Goal: Complete application form

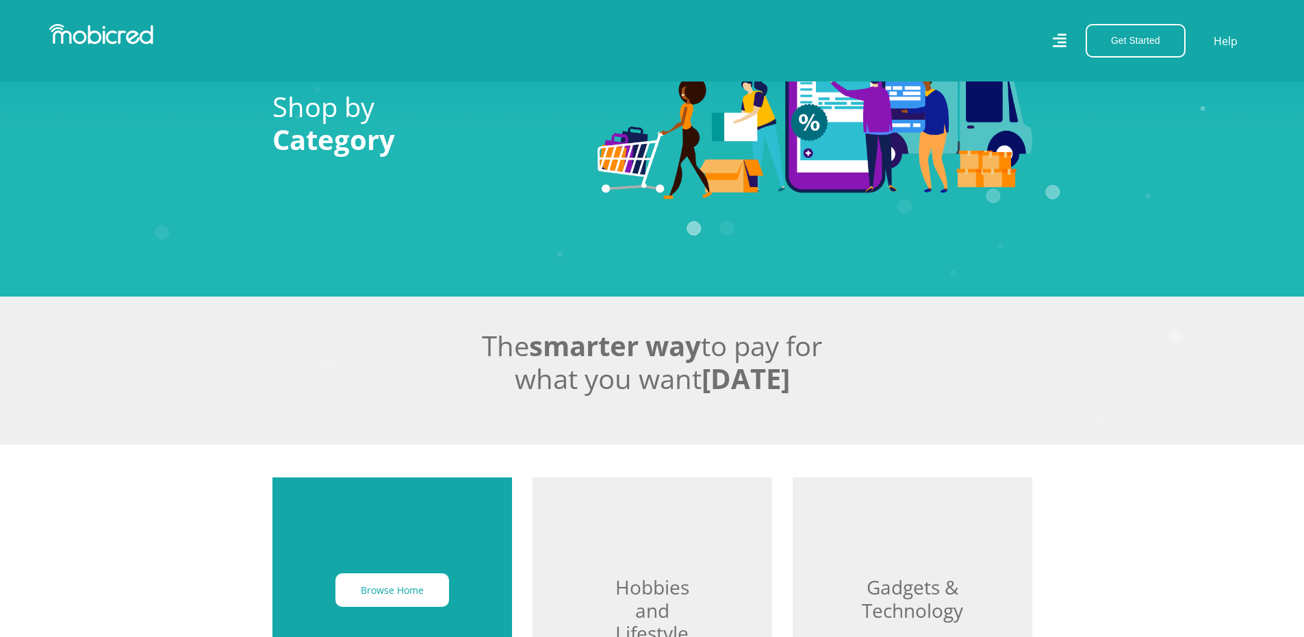
scroll to position [274, 0]
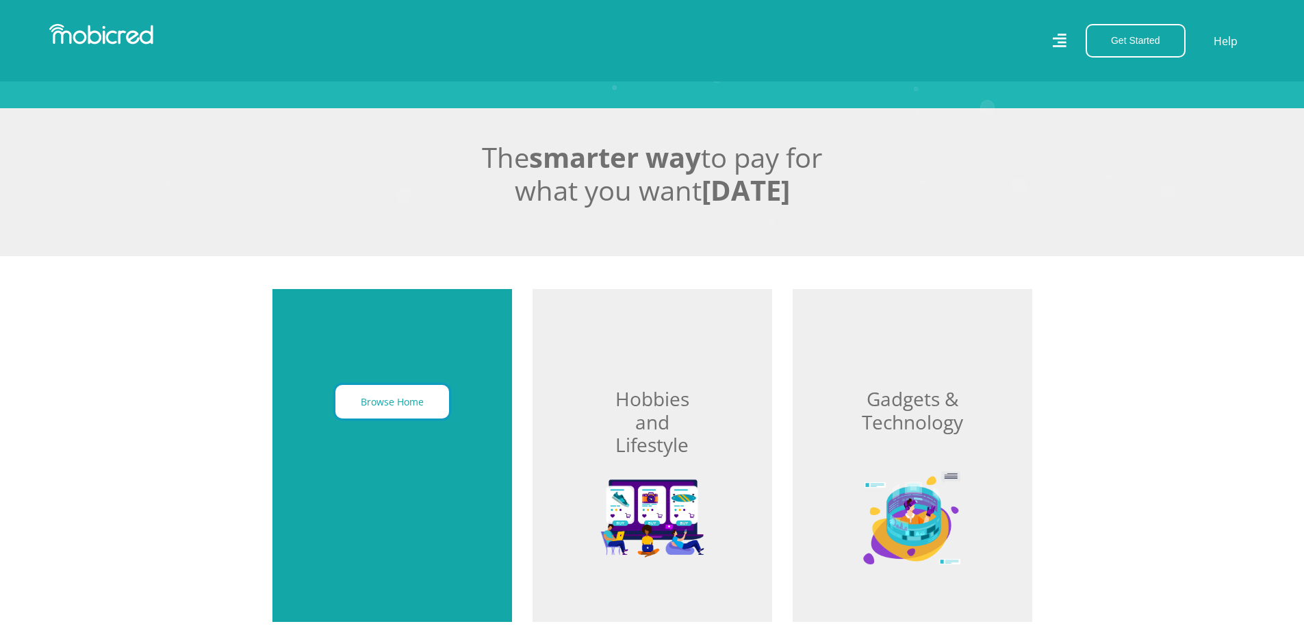
click at [380, 405] on button "Browse Home" at bounding box center [392, 402] width 114 height 34
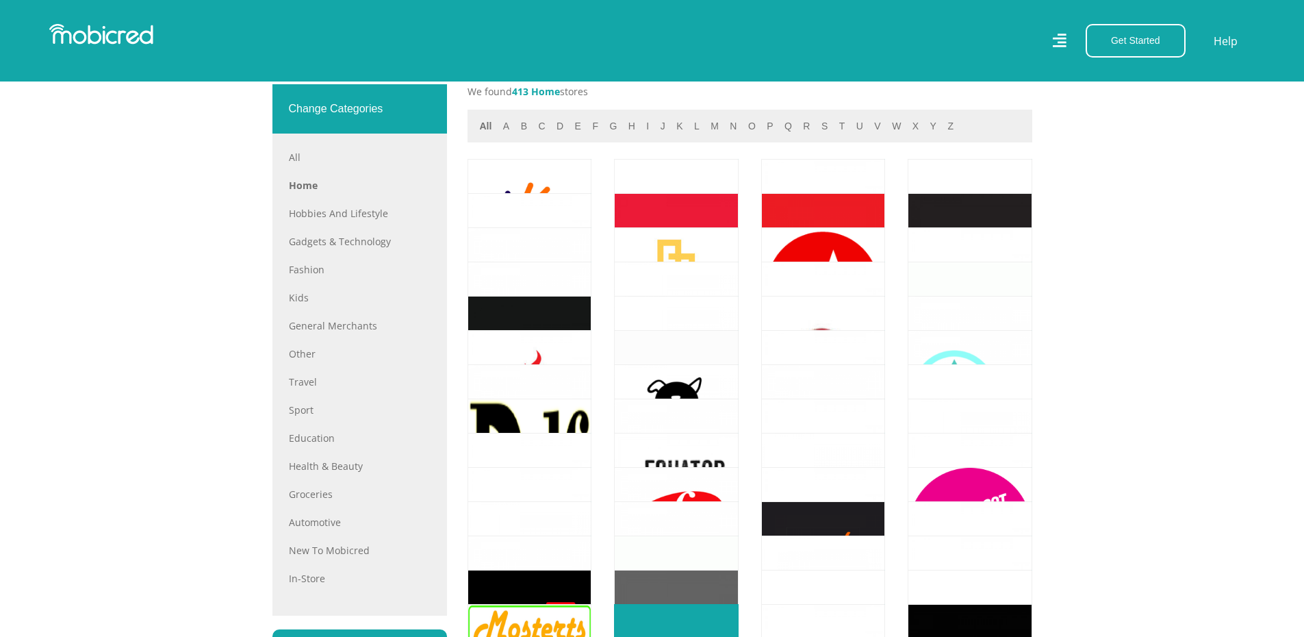
scroll to position [616, 0]
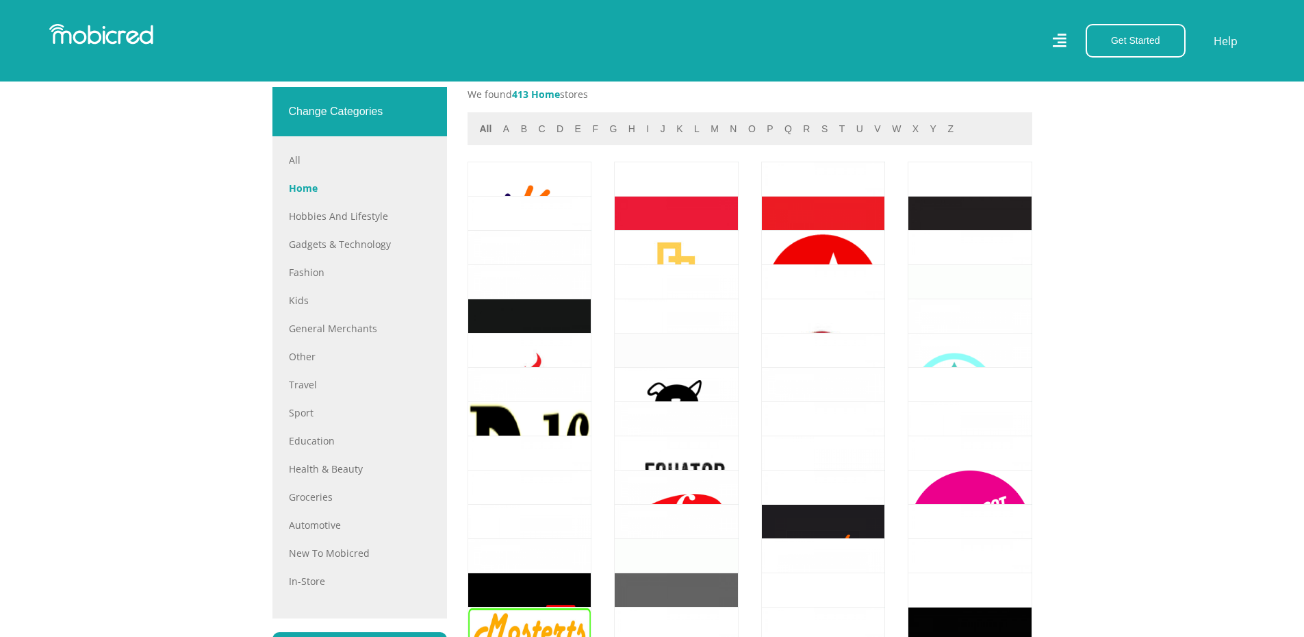
click at [301, 195] on link "Home" at bounding box center [360, 188] width 142 height 14
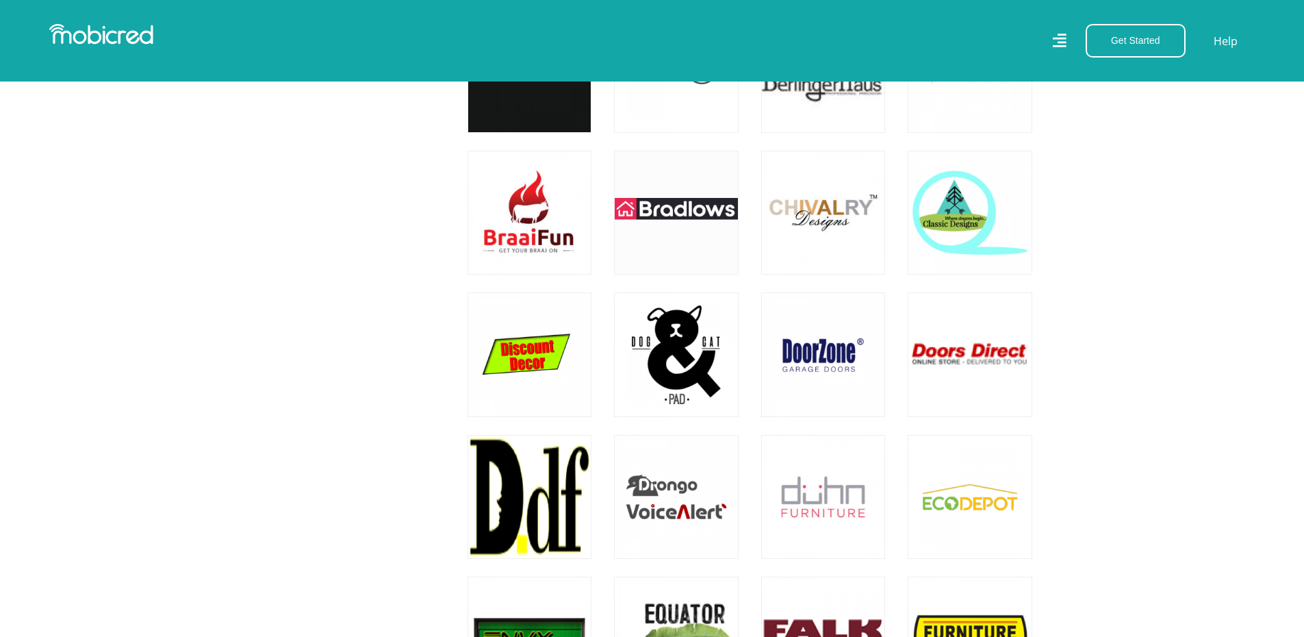
scroll to position [1164, 0]
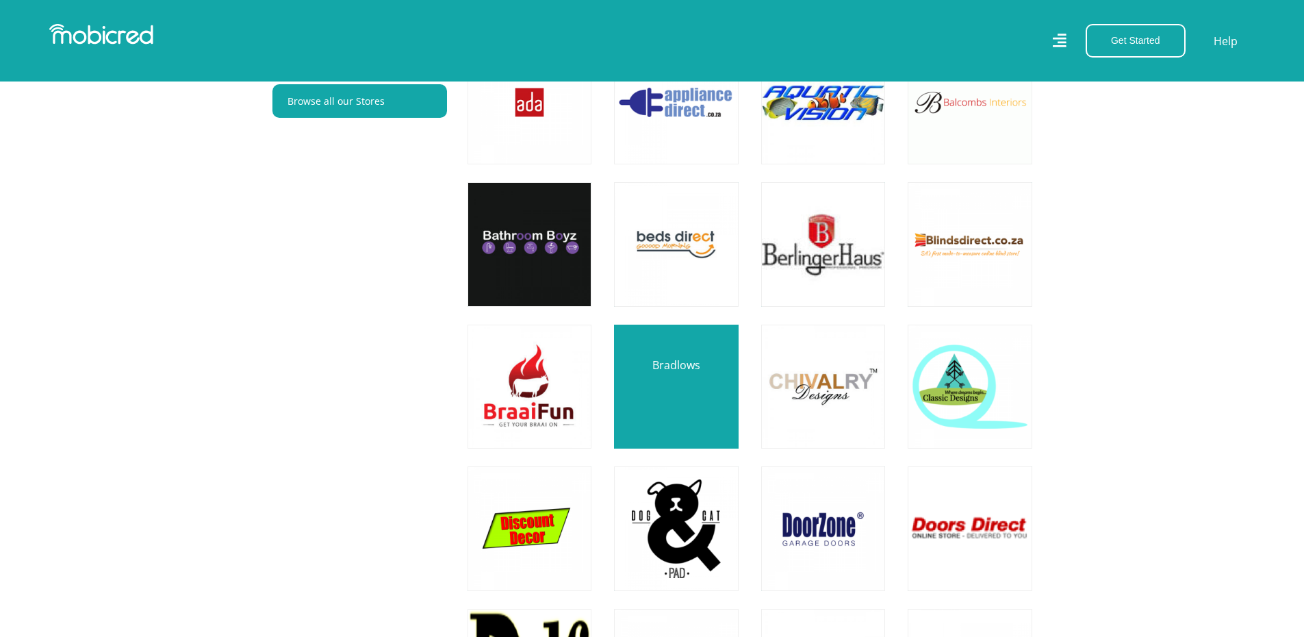
click at [676, 385] on link at bounding box center [676, 387] width 146 height 146
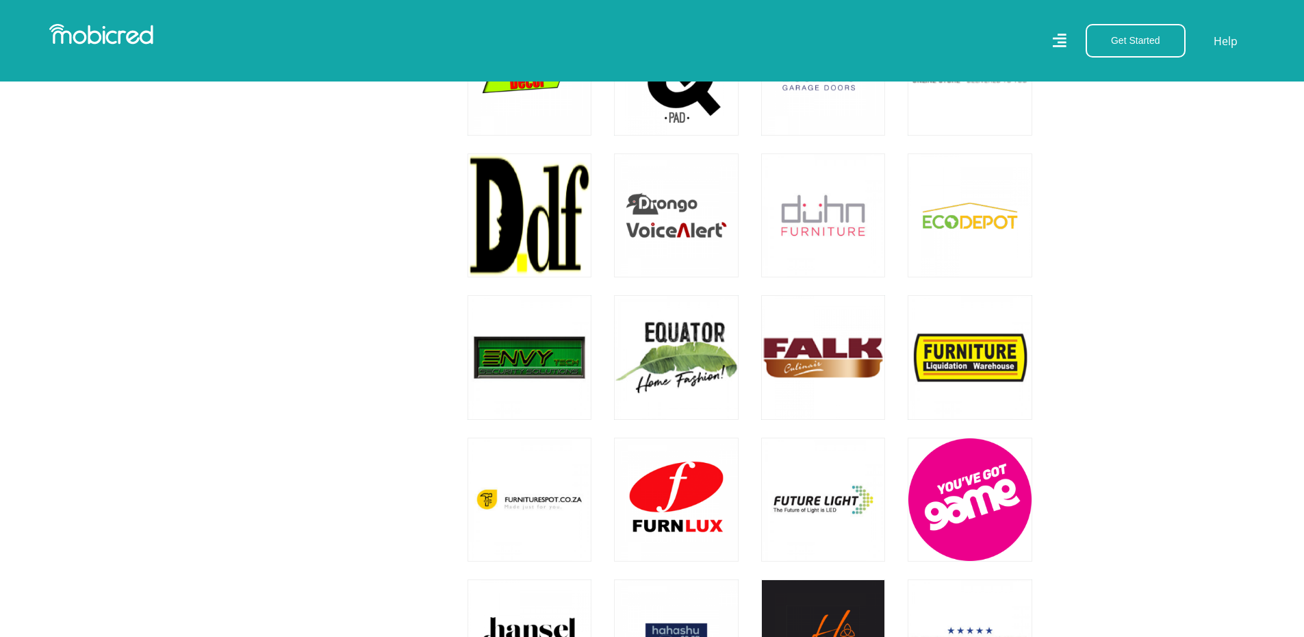
scroll to position [1643, 0]
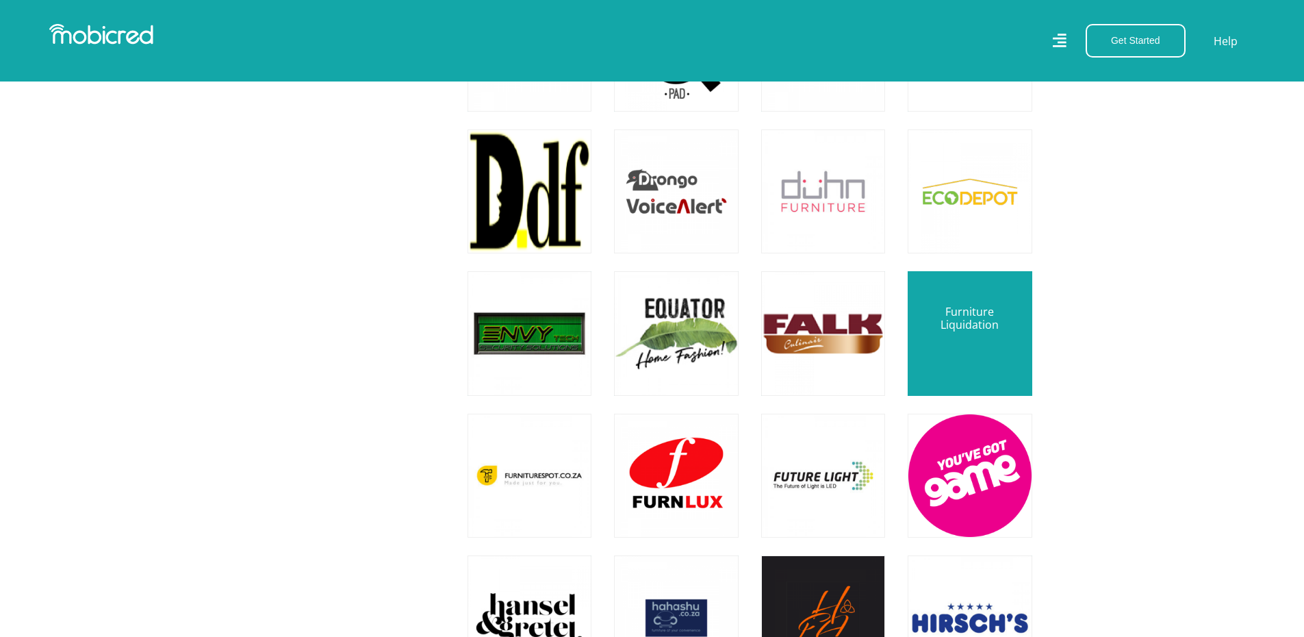
click at [968, 324] on link at bounding box center [970, 333] width 146 height 146
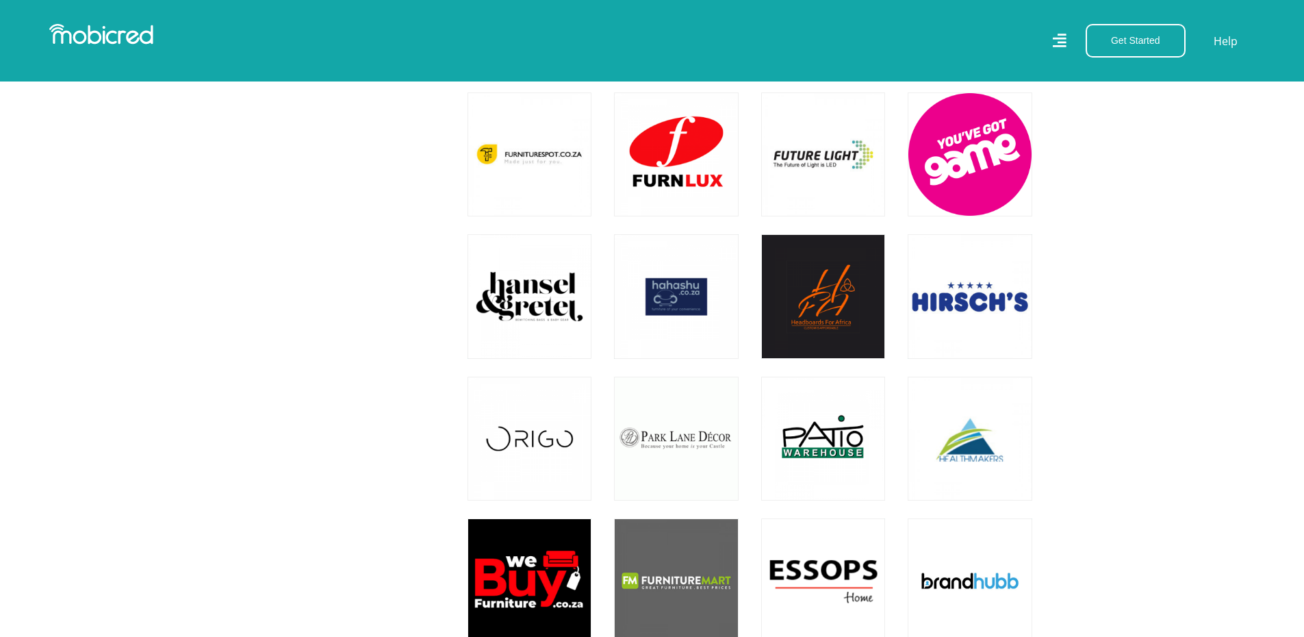
scroll to position [1917, 0]
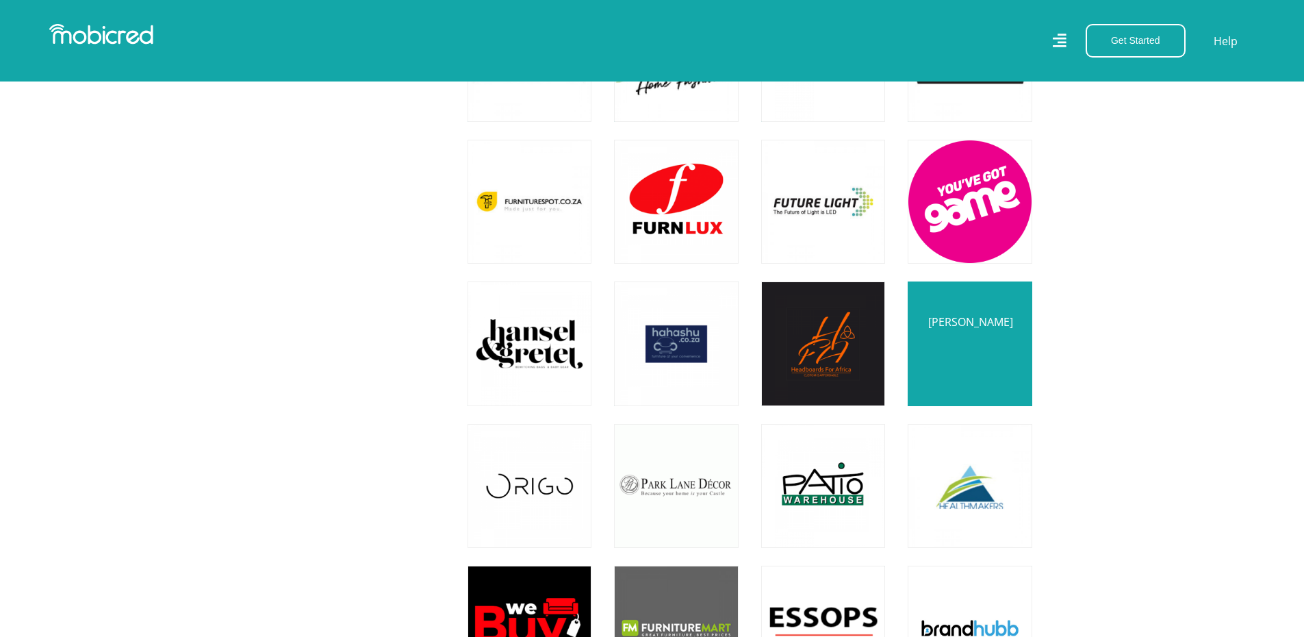
click at [957, 355] on link at bounding box center [970, 343] width 146 height 146
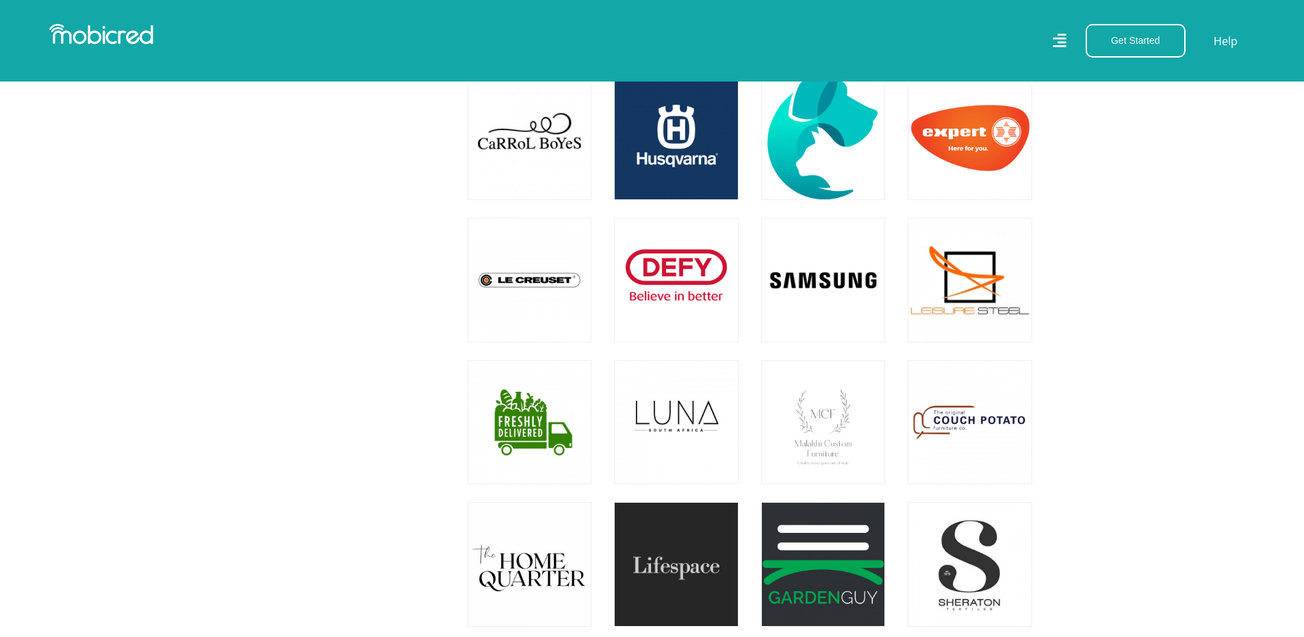
scroll to position [4039, 0]
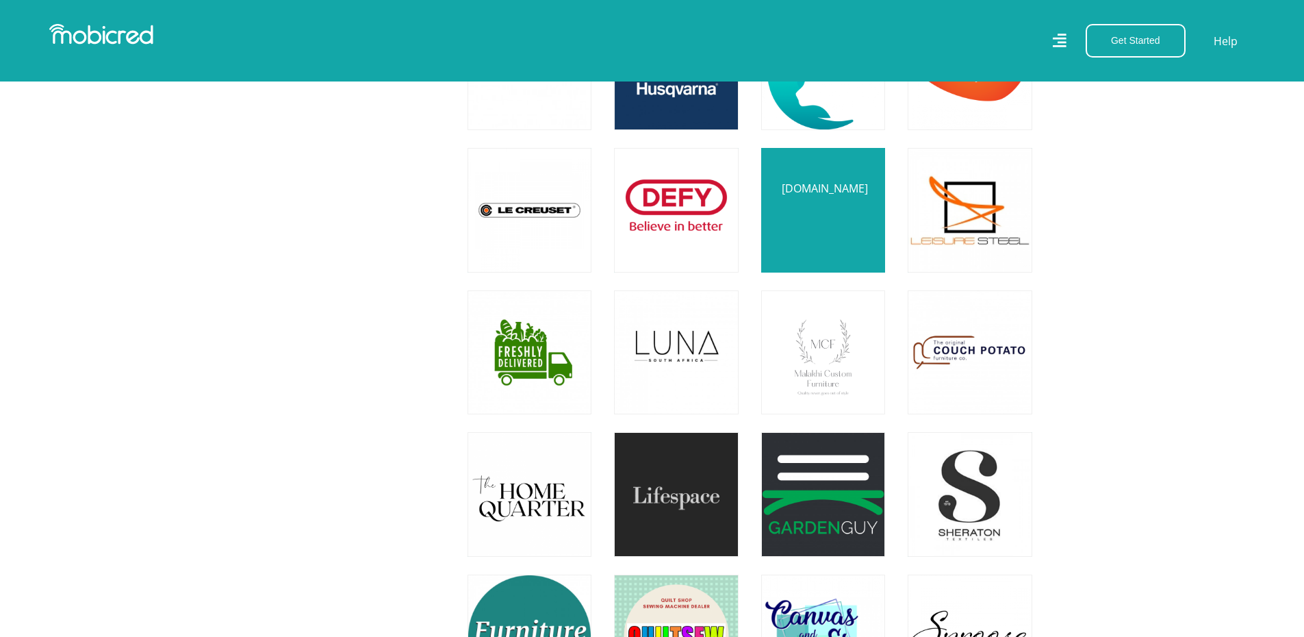
click at [825, 211] on link at bounding box center [823, 210] width 146 height 146
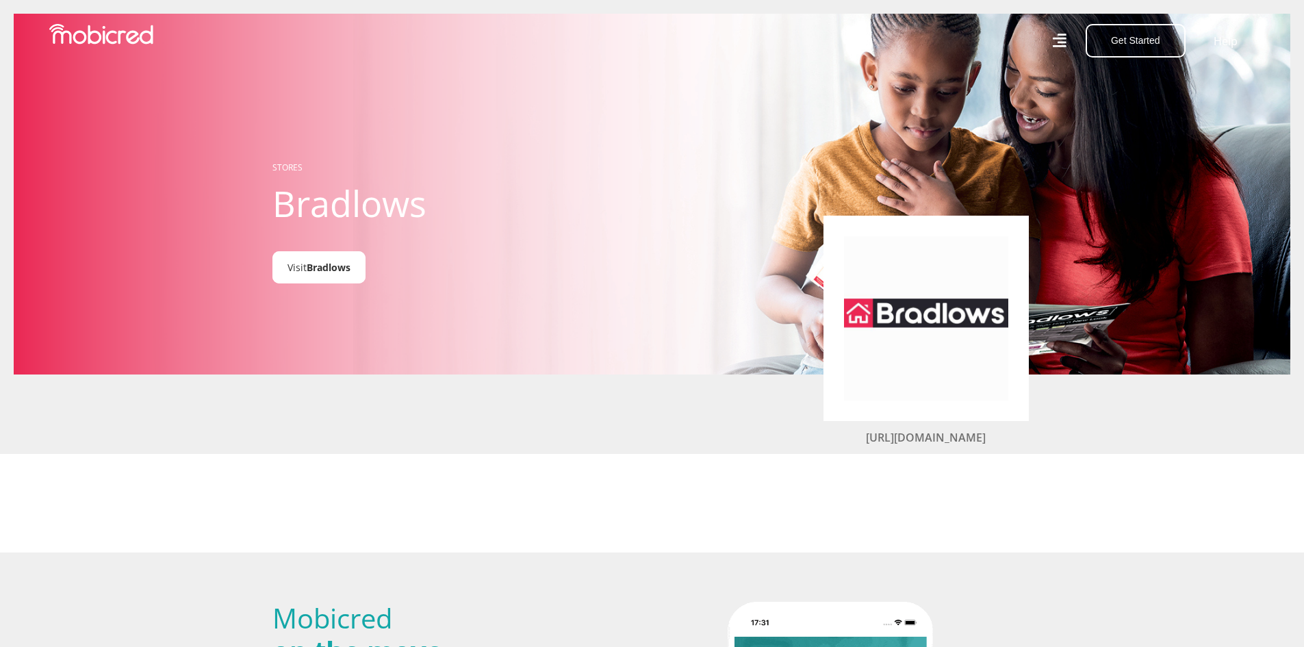
click at [320, 266] on span "Bradlows" at bounding box center [329, 267] width 44 height 13
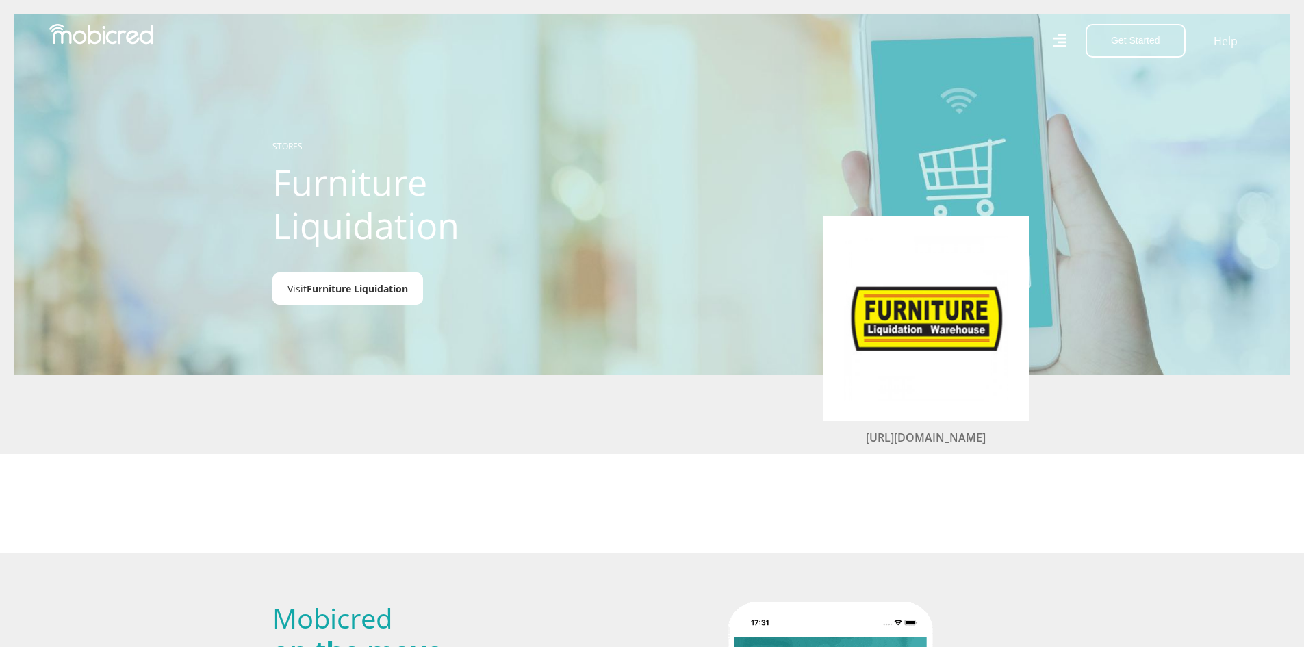
click at [351, 289] on span "Furniture Liquidation" at bounding box center [357, 288] width 101 height 13
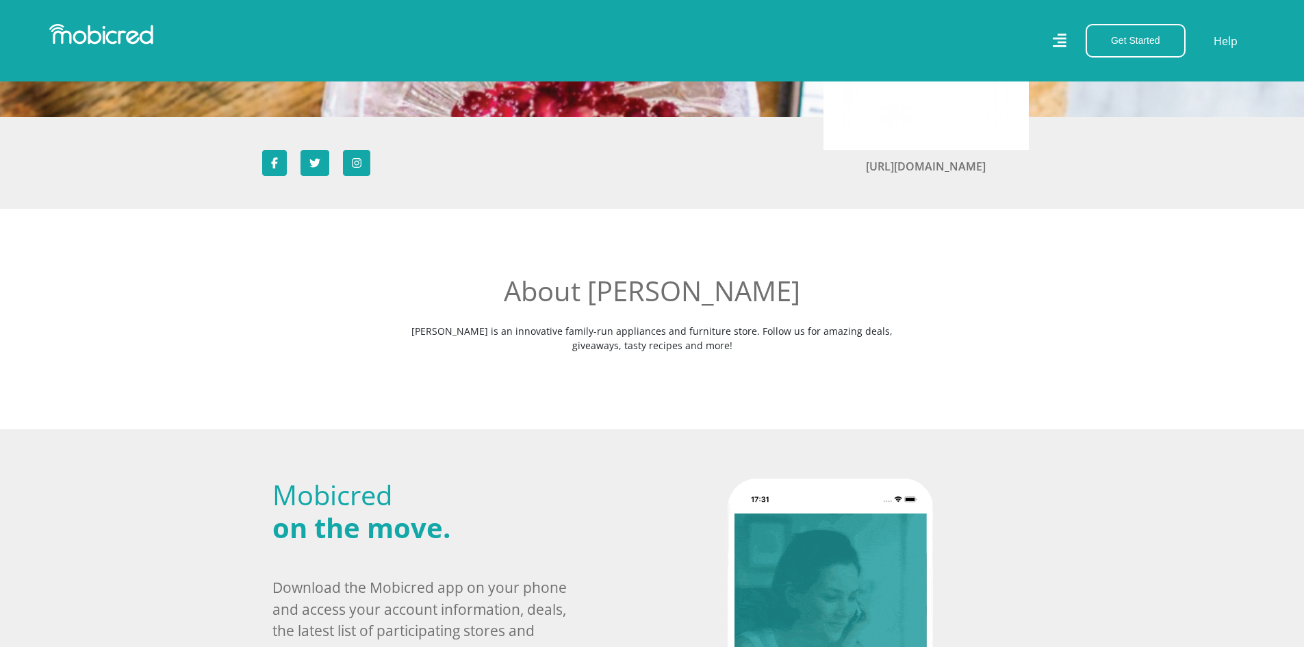
scroll to position [274, 0]
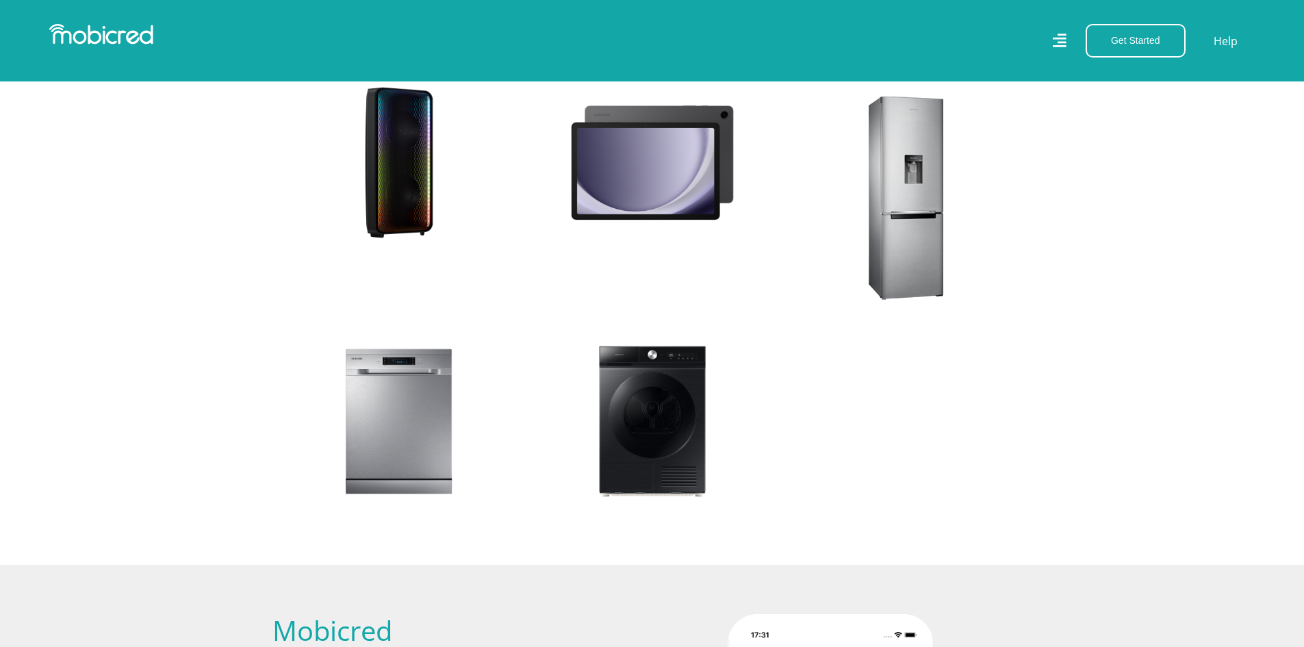
scroll to position [1824, 0]
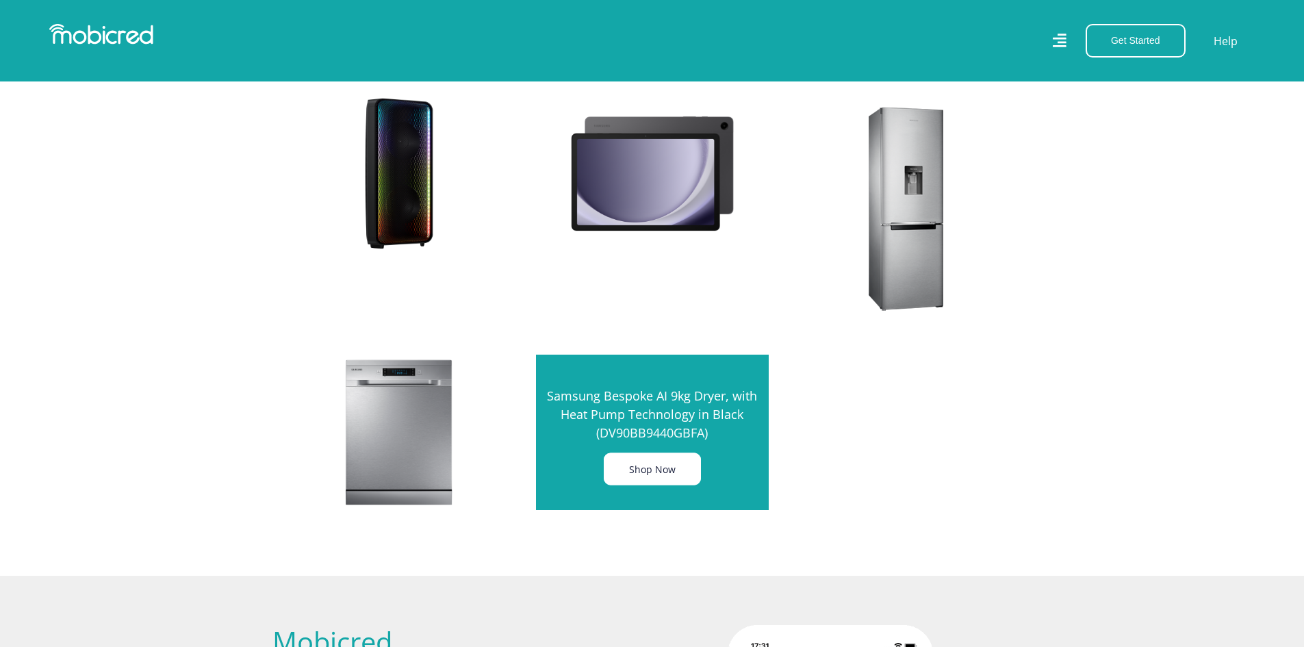
click at [650, 475] on link "Shop Now" at bounding box center [652, 469] width 97 height 32
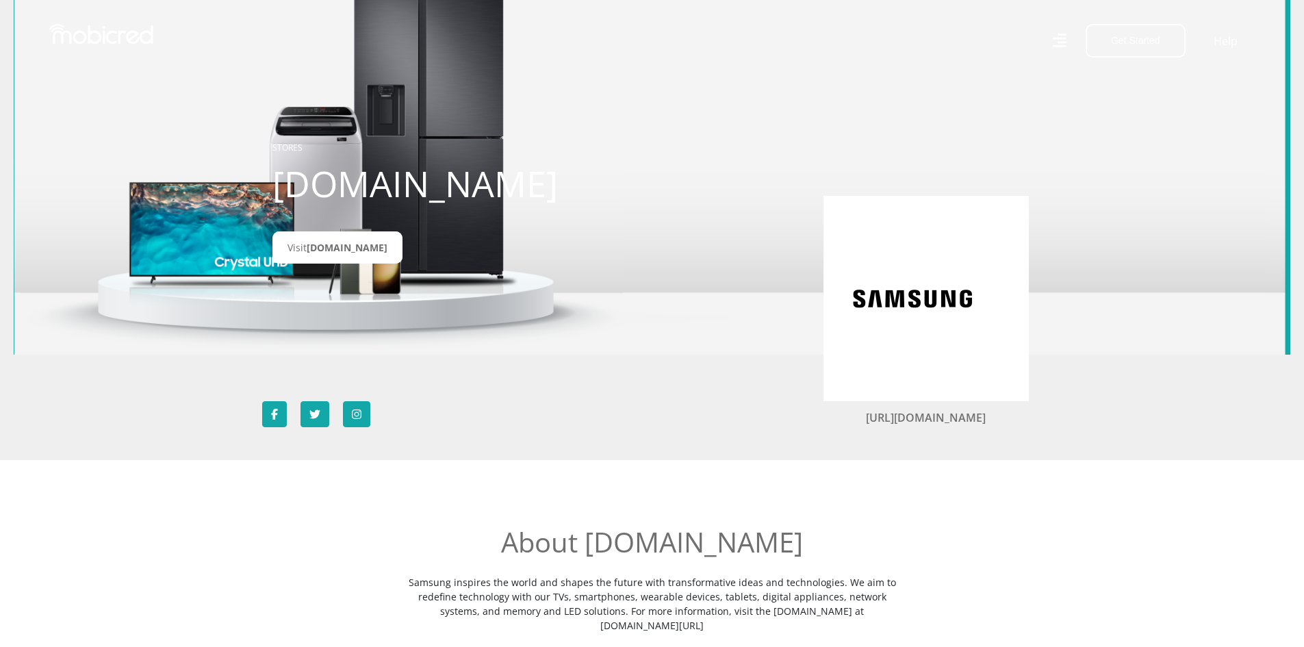
scroll to position [0, 0]
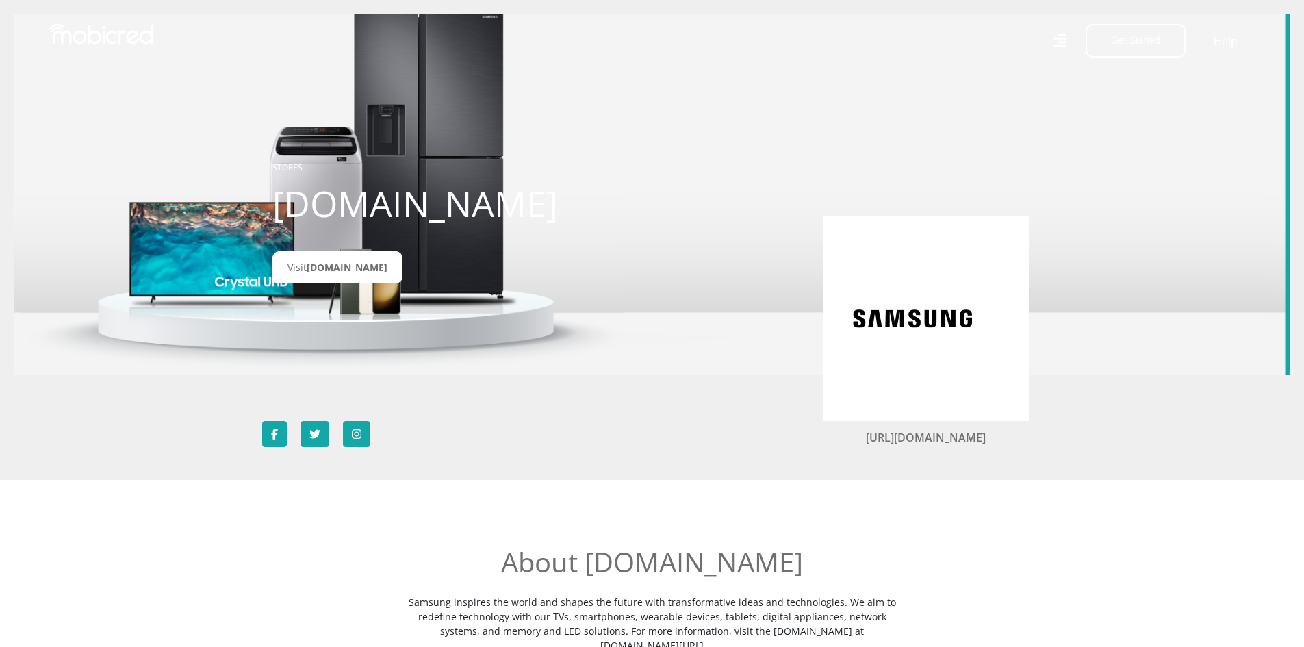
click at [107, 37] on img at bounding box center [101, 34] width 104 height 21
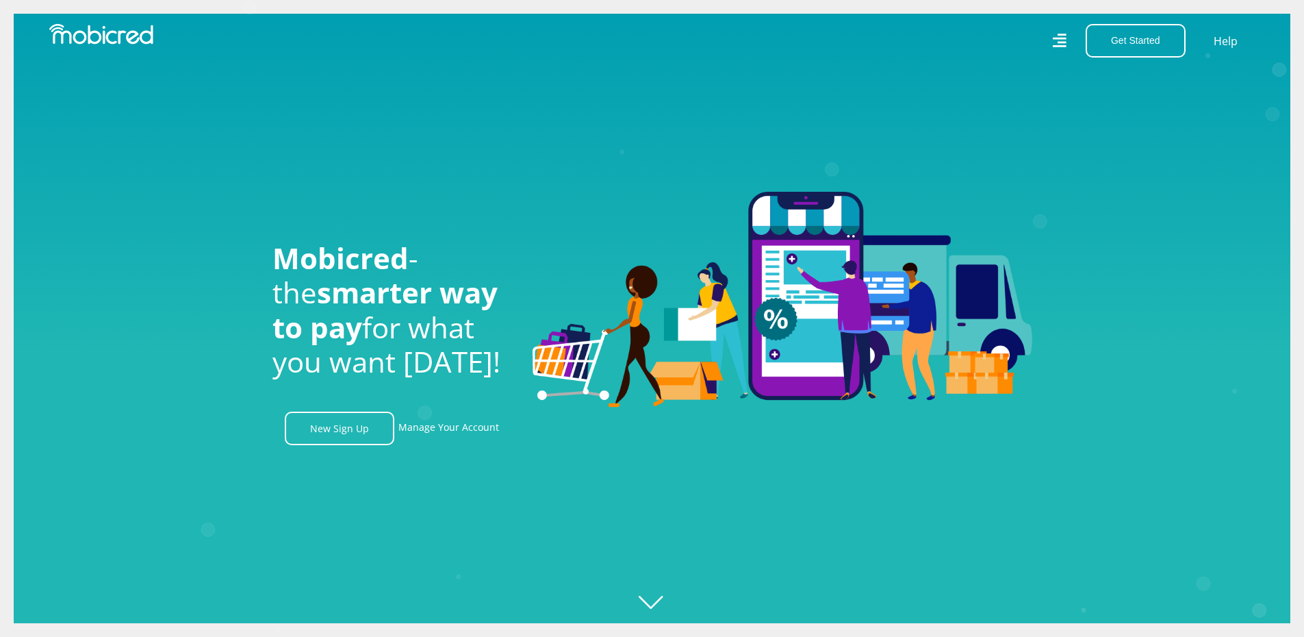
scroll to position [0, 3122]
click at [440, 433] on link "Manage Your Account" at bounding box center [448, 428] width 101 height 34
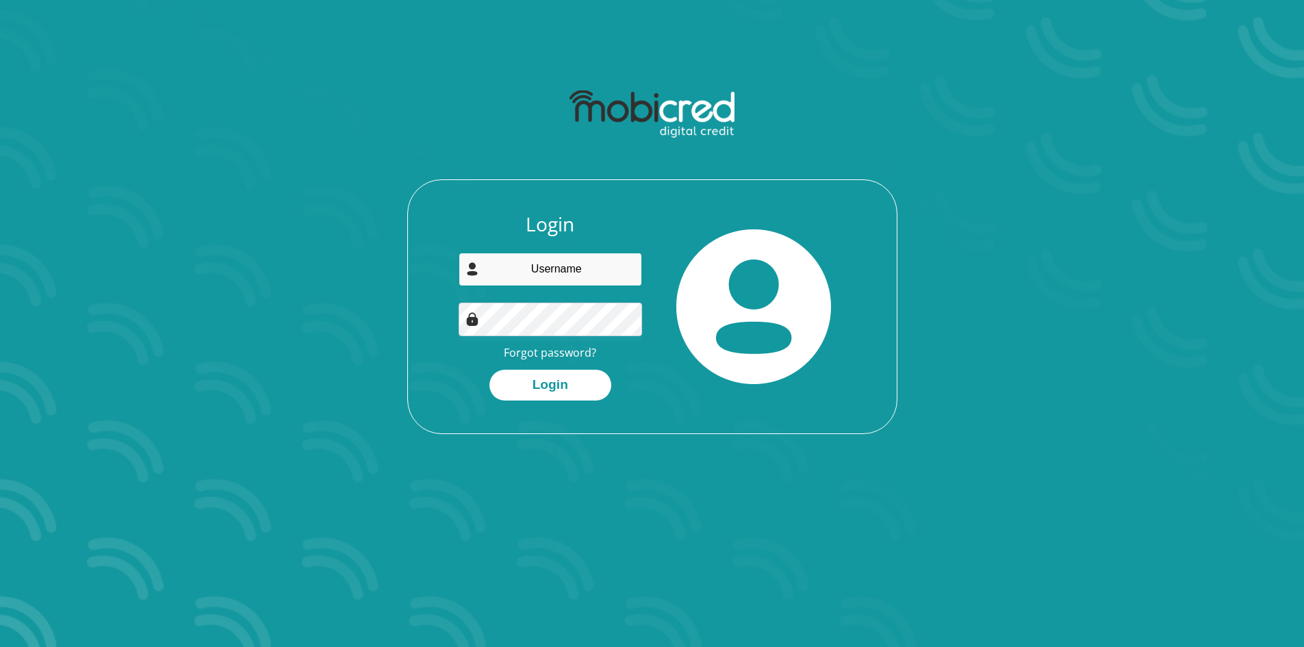
click at [556, 270] on input "email" at bounding box center [550, 270] width 183 height 34
type input "yashica.moodley@durban.gov.za"
click at [542, 384] on button "Login" at bounding box center [550, 385] width 122 height 31
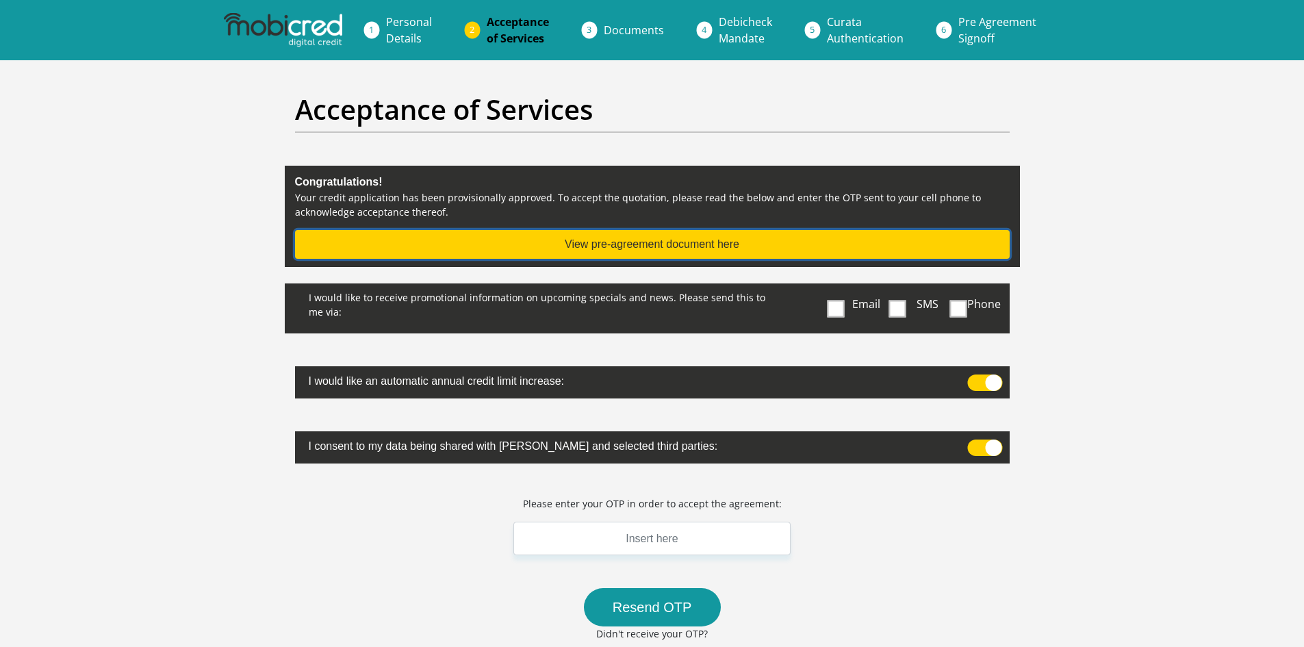
click at [653, 242] on button "View pre-agreement document here" at bounding box center [652, 244] width 715 height 29
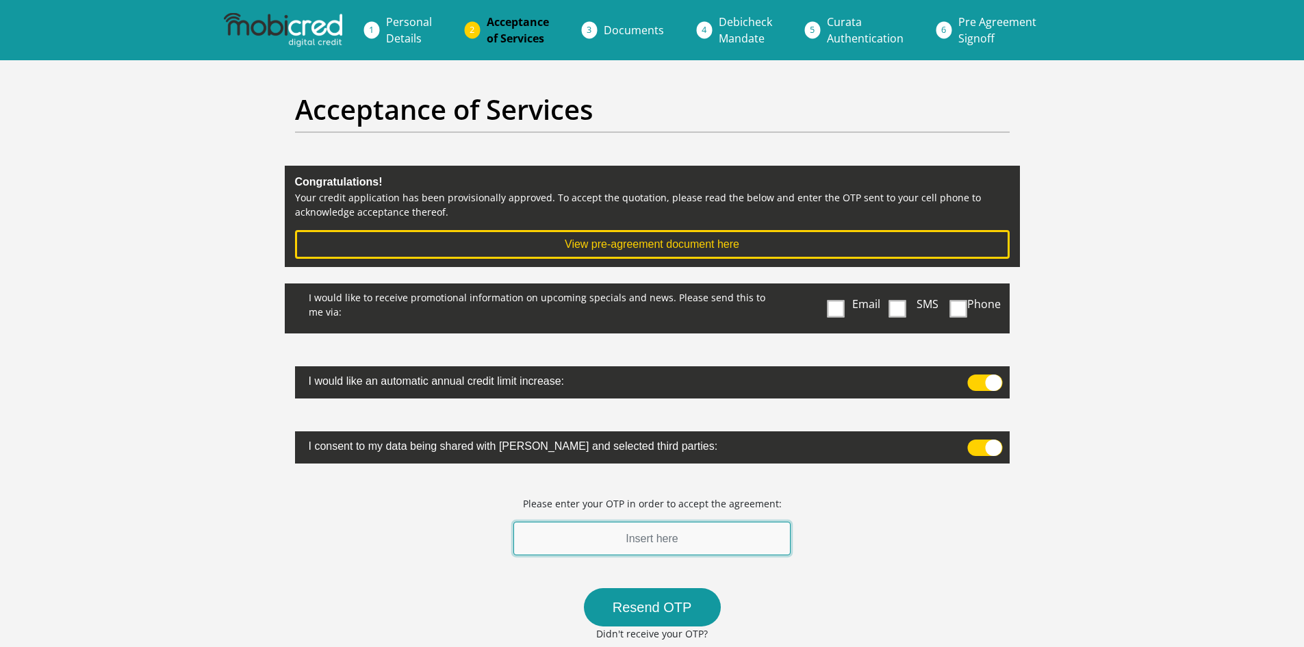
click at [664, 545] on input "text" at bounding box center [652, 539] width 278 height 34
type input "4"
type input "470540"
click at [899, 564] on div "I would like to receive promotional information on upcoming specials and news. …" at bounding box center [652, 534] width 735 height 502
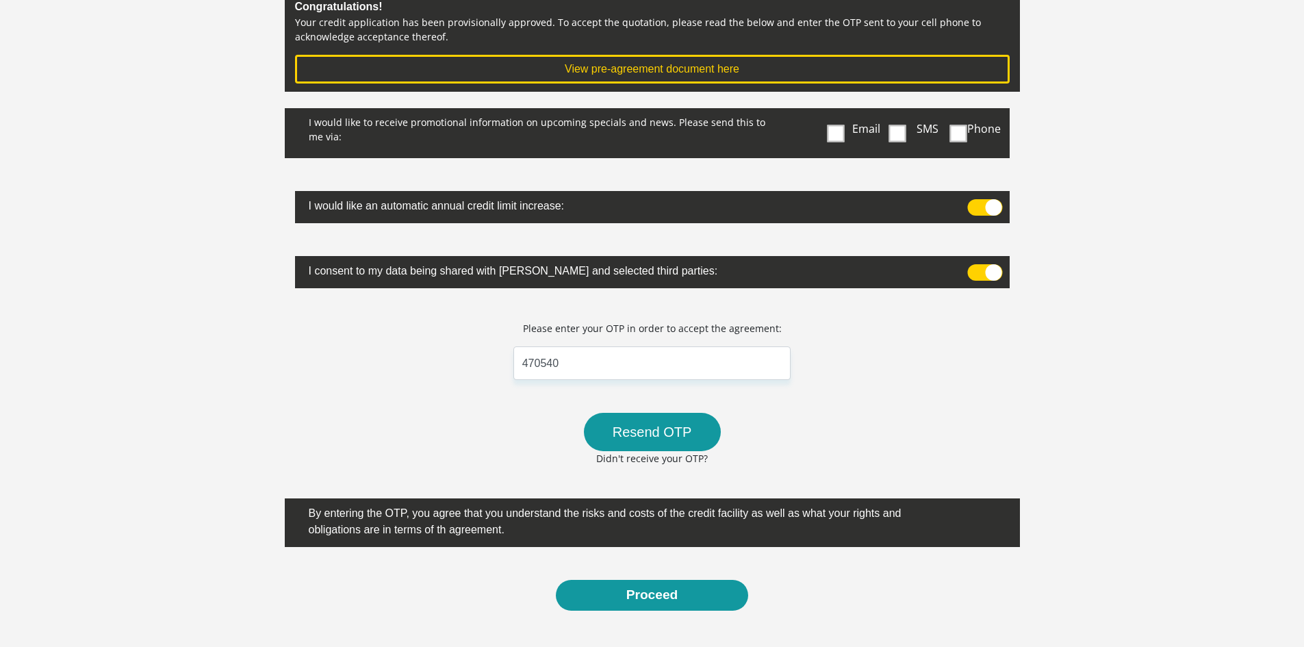
scroll to position [205, 0]
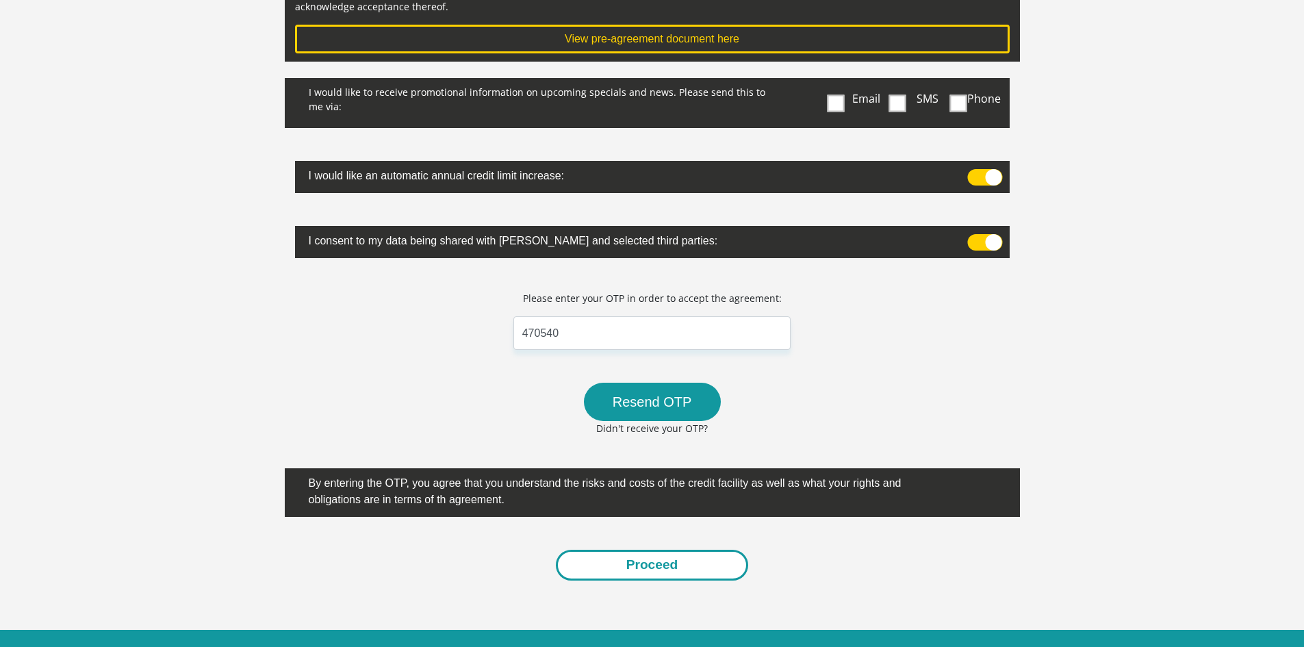
click at [654, 568] on button "Proceed" at bounding box center [652, 565] width 193 height 31
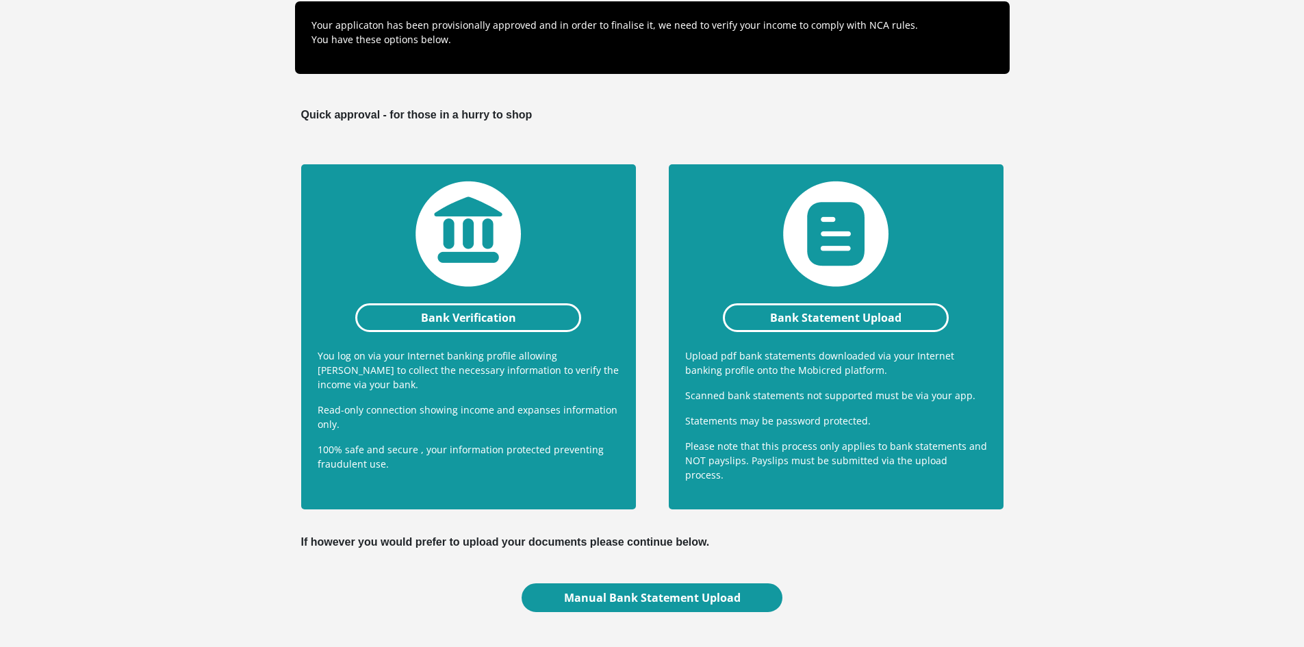
scroll to position [205, 0]
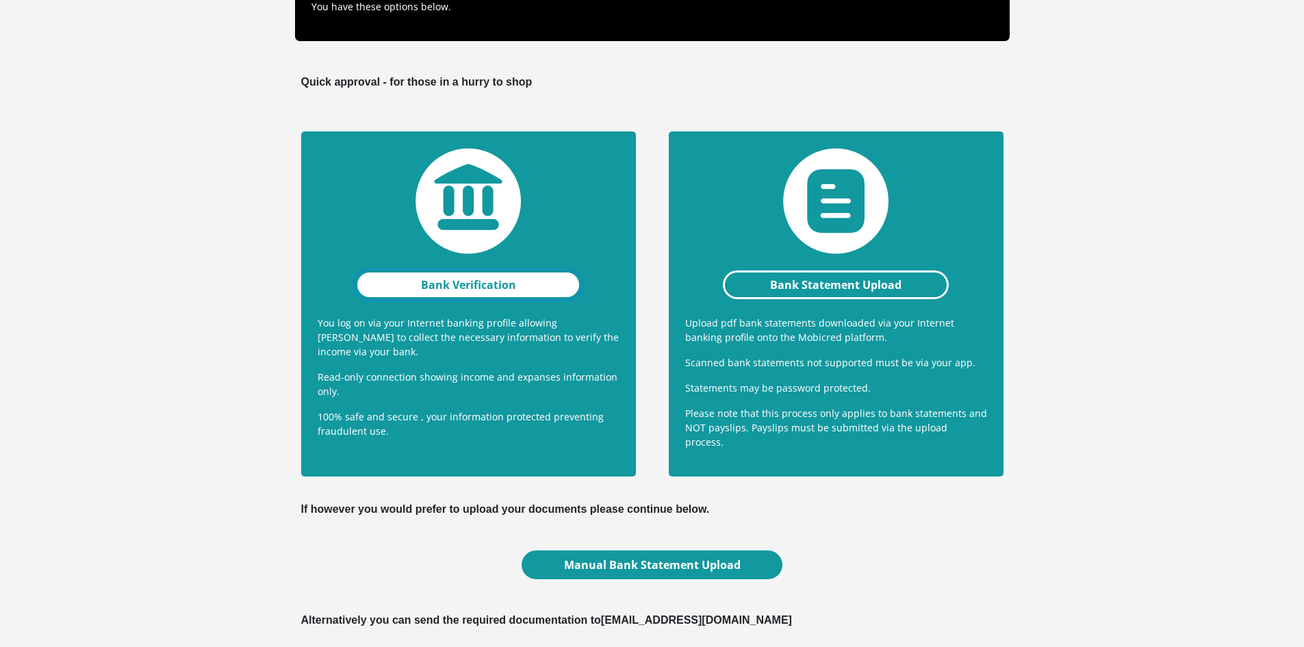
click at [465, 281] on link "Bank Verification" at bounding box center [468, 284] width 227 height 29
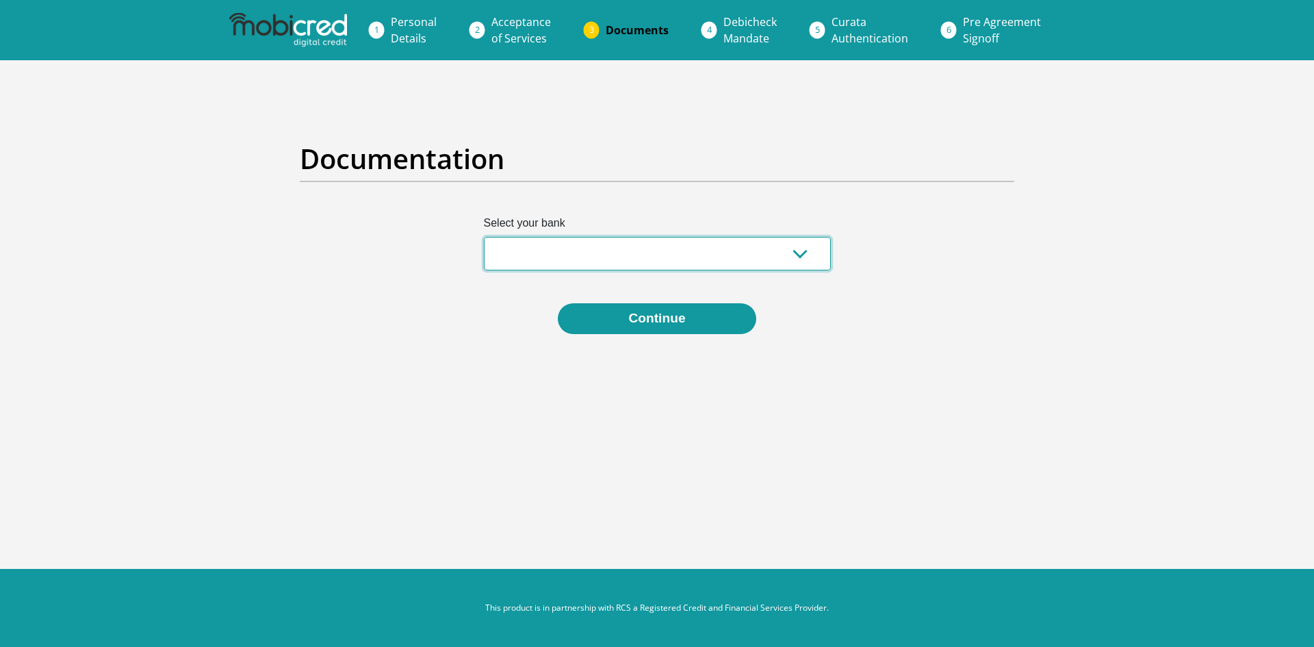
click at [798, 254] on select "Absa Capitec Bank Discovery Bank First National Bank Nedbank Standard Bank Tyme…" at bounding box center [657, 254] width 347 height 34
select select "{"id":"4","title":"Standard Bank","institution":"Standard Bank","alias":"standa…"
click at [484, 237] on select "Absa Capitec Bank Discovery Bank First National Bank Nedbank Standard Bank Tyme…" at bounding box center [657, 254] width 347 height 34
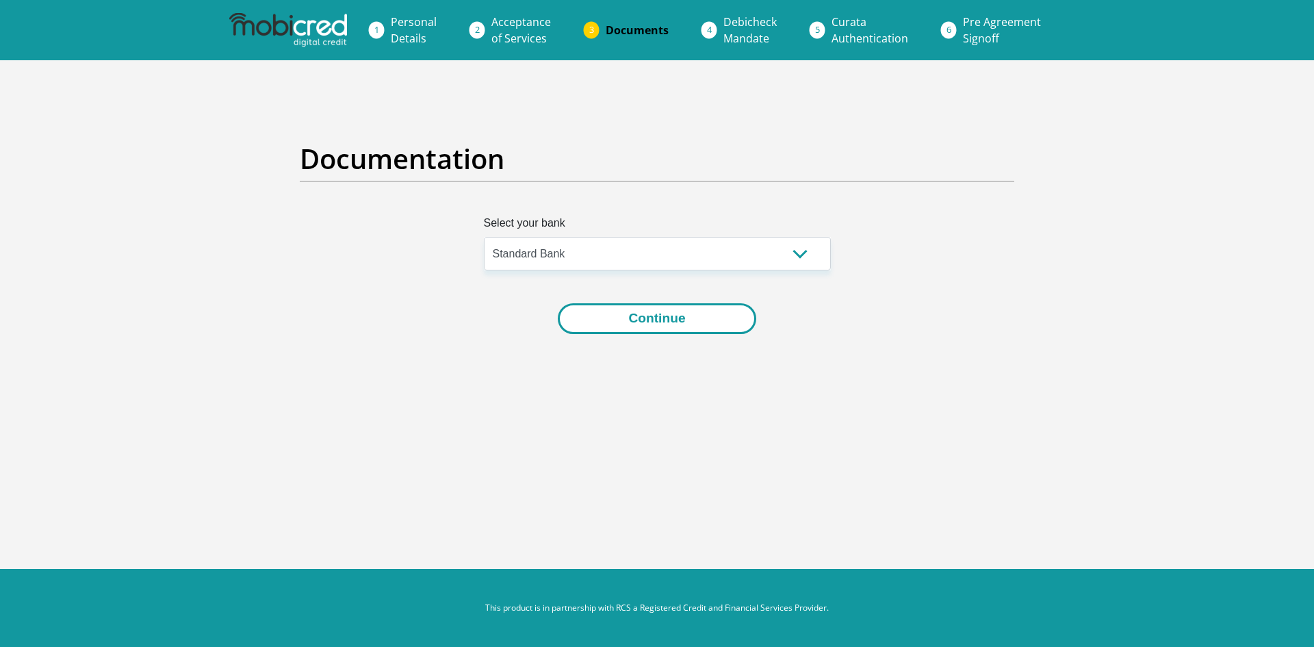
click at [665, 322] on button "Continue" at bounding box center [657, 318] width 198 height 31
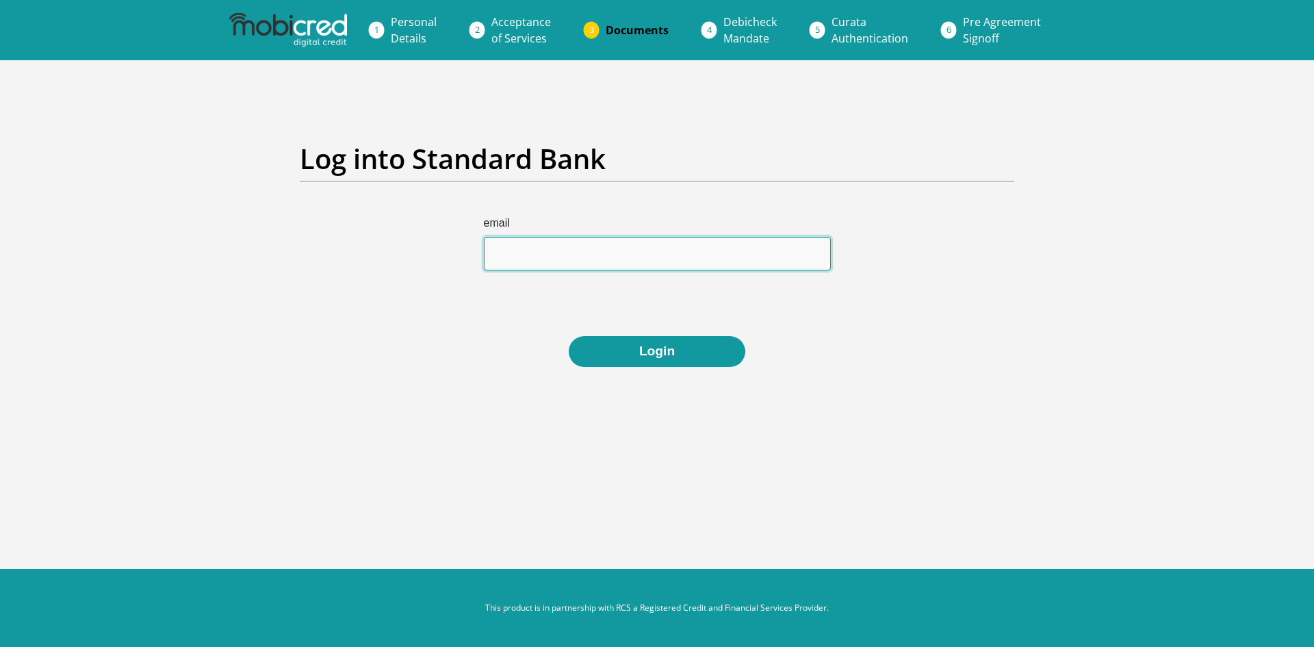
click at [588, 253] on input "email" at bounding box center [657, 254] width 347 height 34
type input "yashica.moodley@durban.gov.za"
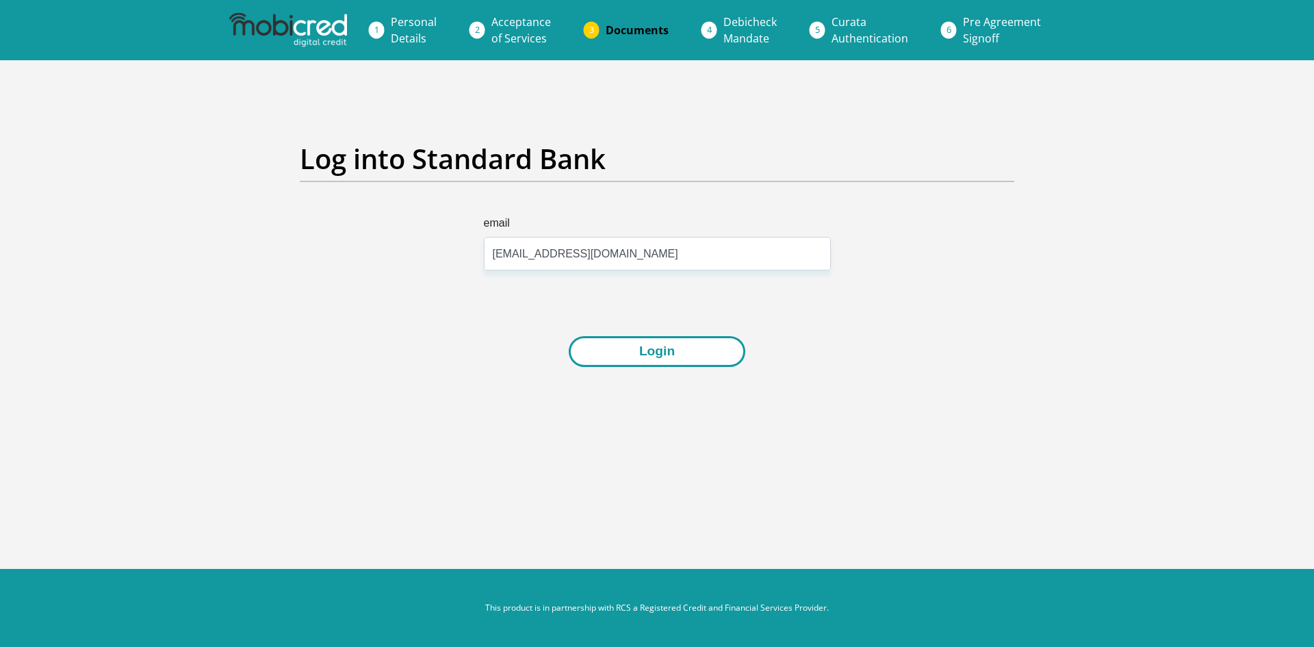
click at [657, 353] on button "Login" at bounding box center [657, 351] width 177 height 31
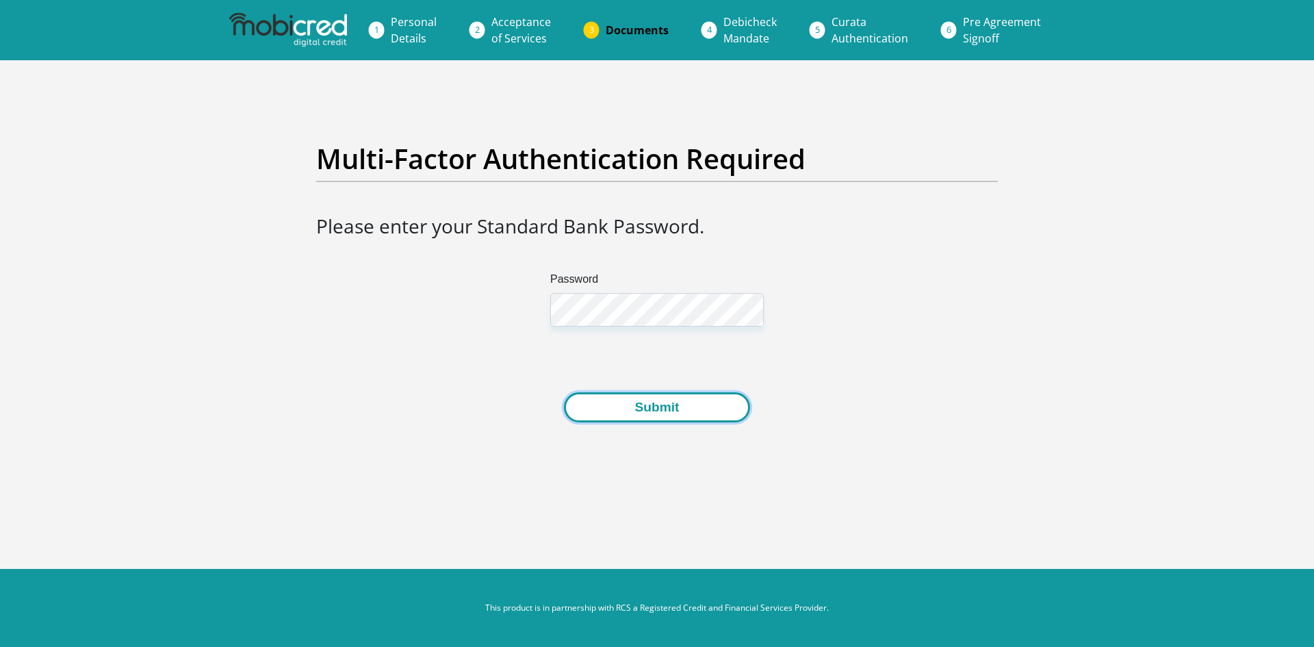
click at [664, 413] on button "Submit" at bounding box center [657, 407] width 186 height 31
click at [650, 409] on button "Submit" at bounding box center [657, 407] width 186 height 31
